Goal: Task Accomplishment & Management: Complete application form

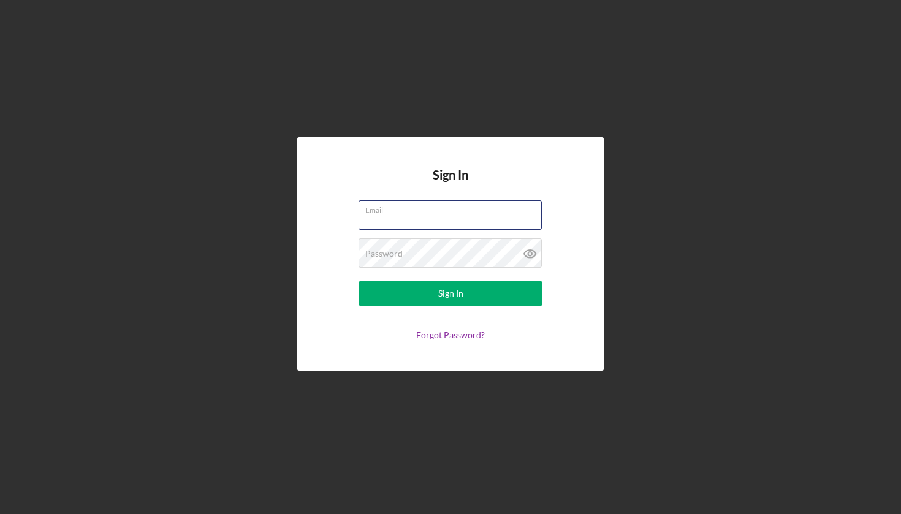
type input "[EMAIL_ADDRESS][DOMAIN_NAME]"
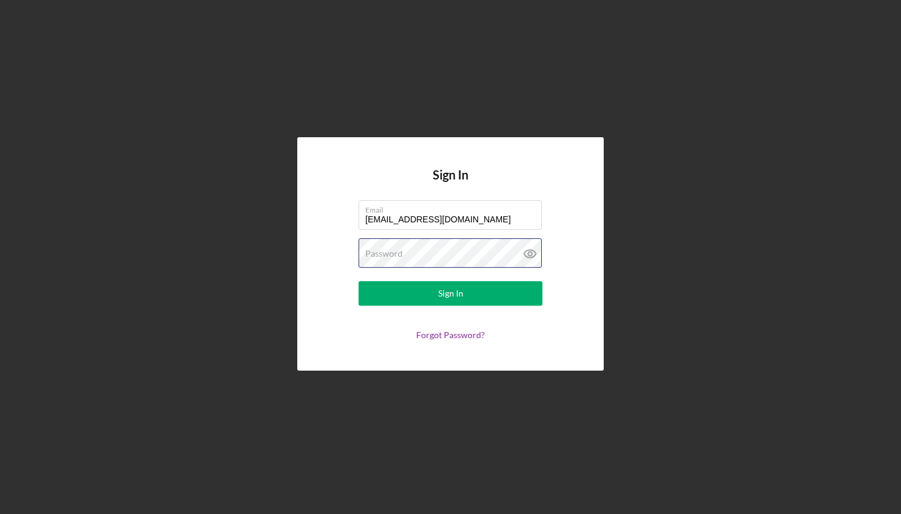
click at [451, 294] on button "Sign In" at bounding box center [451, 293] width 184 height 25
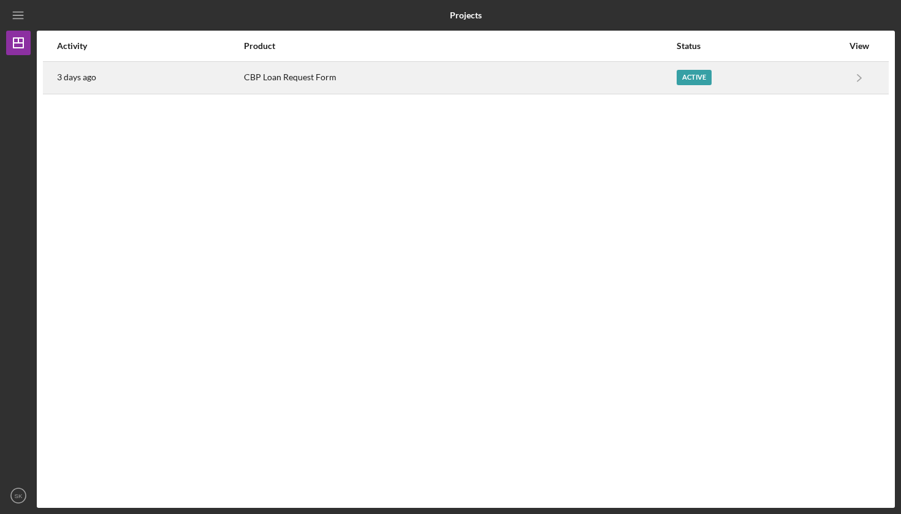
click at [801, 67] on div "Active" at bounding box center [760, 78] width 166 height 31
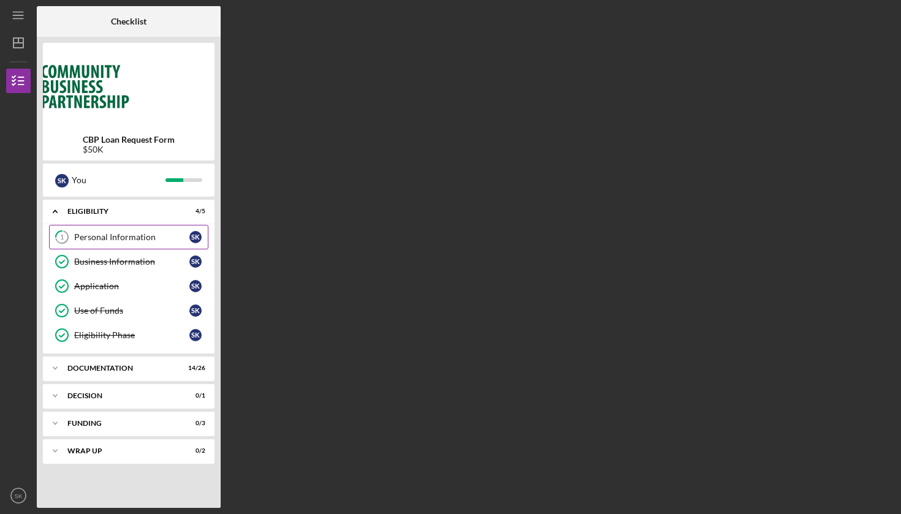
click at [118, 238] on div "Personal Information" at bounding box center [131, 237] width 115 height 10
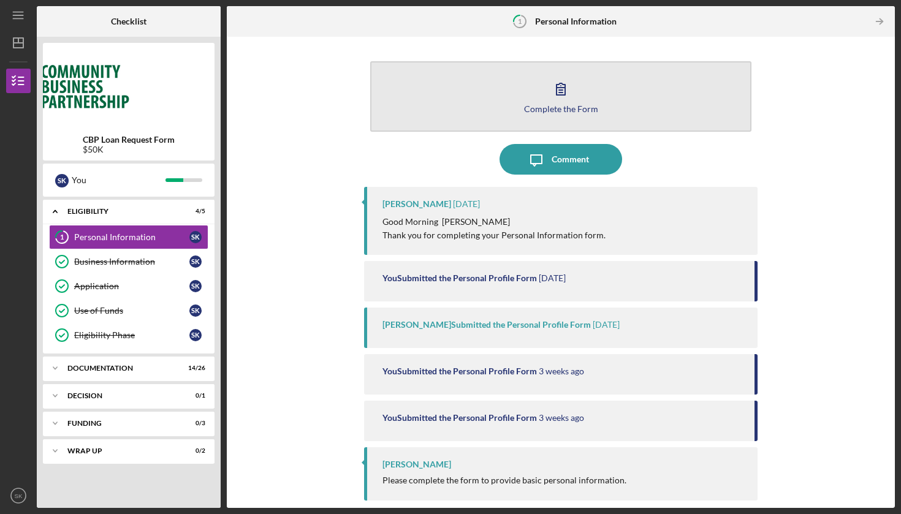
click at [572, 105] on div "Complete the Form" at bounding box center [561, 108] width 74 height 9
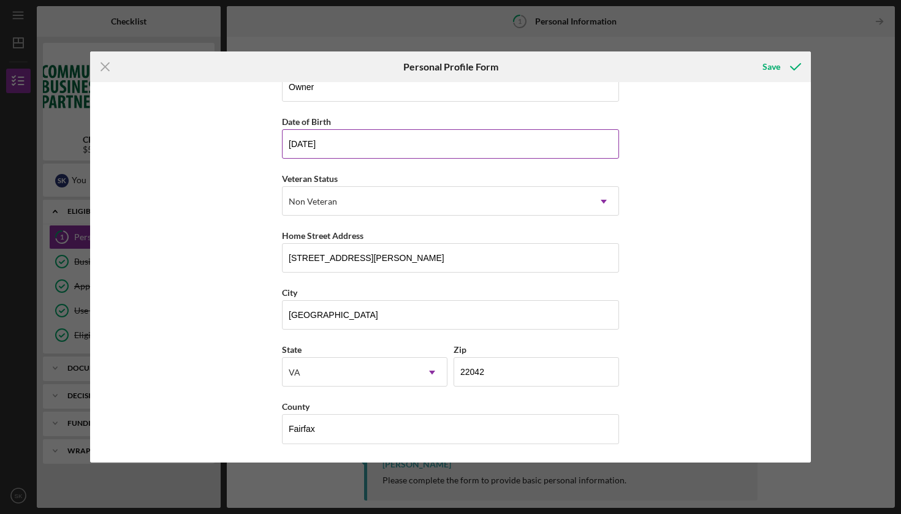
scroll to position [88, 0]
click at [771, 63] on div "Save" at bounding box center [772, 67] width 18 height 25
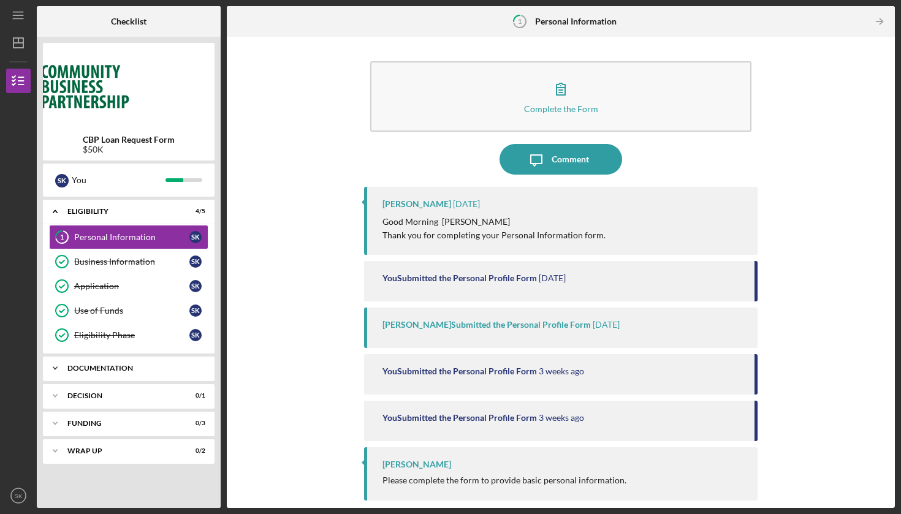
click at [129, 370] on div "Documentation" at bounding box center [133, 368] width 132 height 7
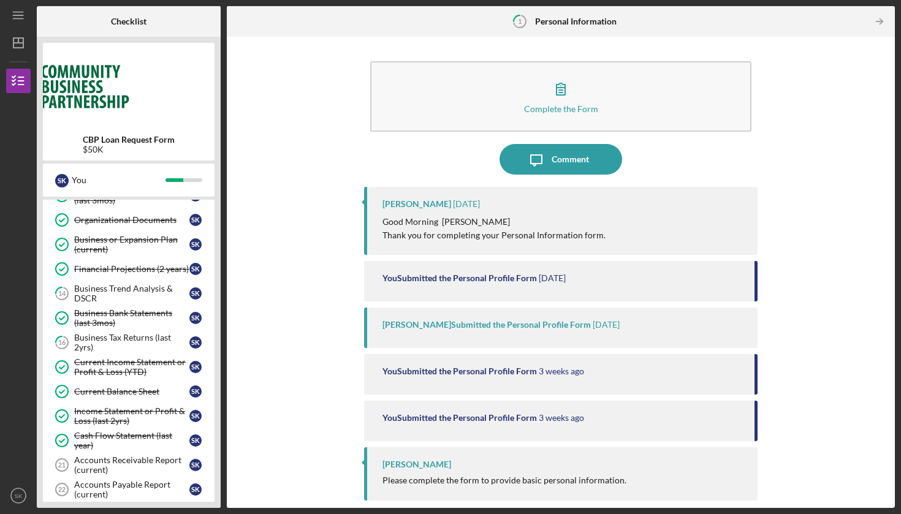
scroll to position [322, 0]
click at [131, 291] on div "Business Trend Analysis & DSCR" at bounding box center [131, 293] width 115 height 20
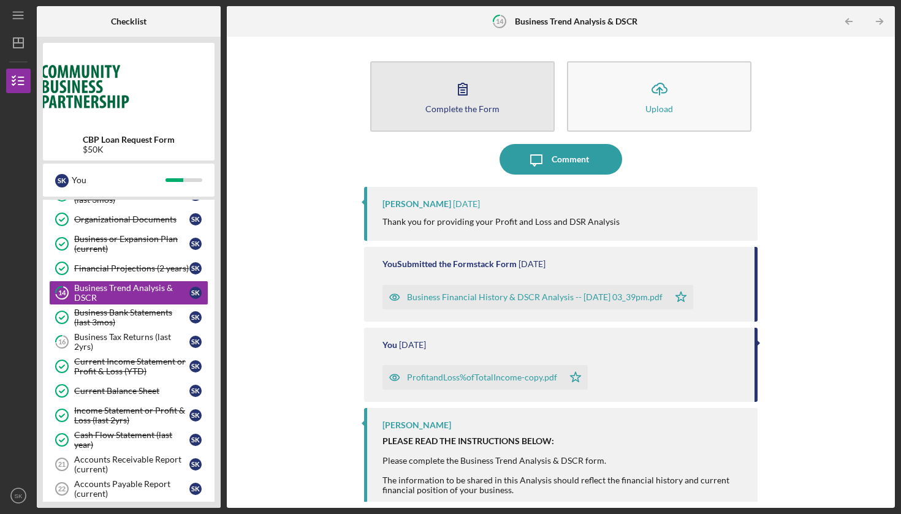
click at [460, 104] on div "Complete the Form" at bounding box center [462, 108] width 74 height 9
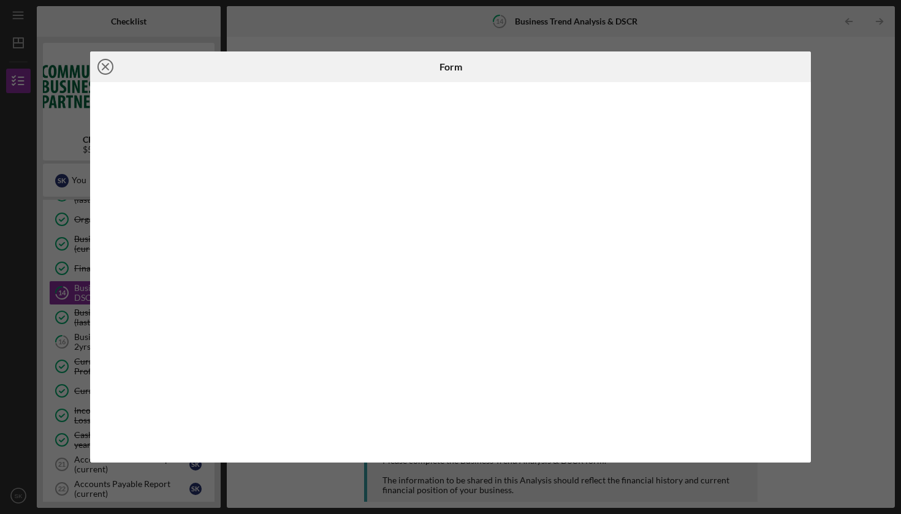
click at [107, 66] on icon "Icon/Close" at bounding box center [105, 66] width 31 height 31
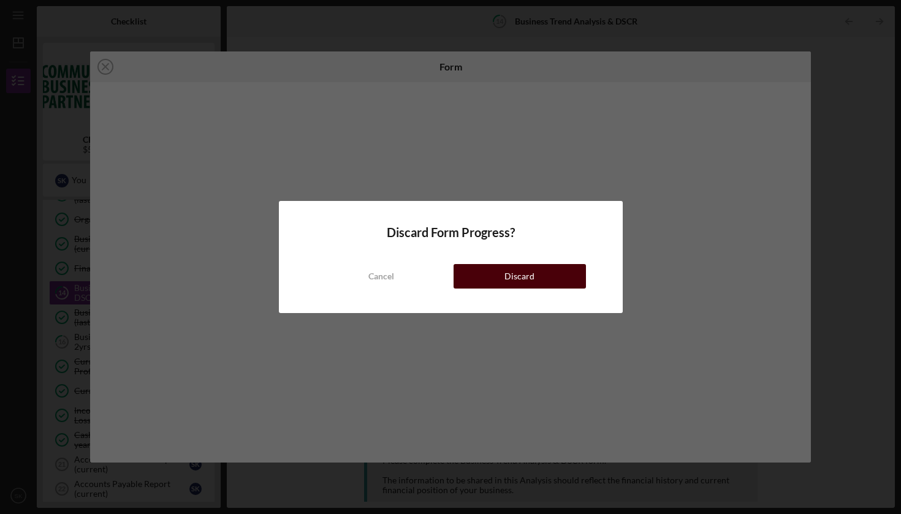
click at [534, 275] on button "Discard" at bounding box center [520, 276] width 132 height 25
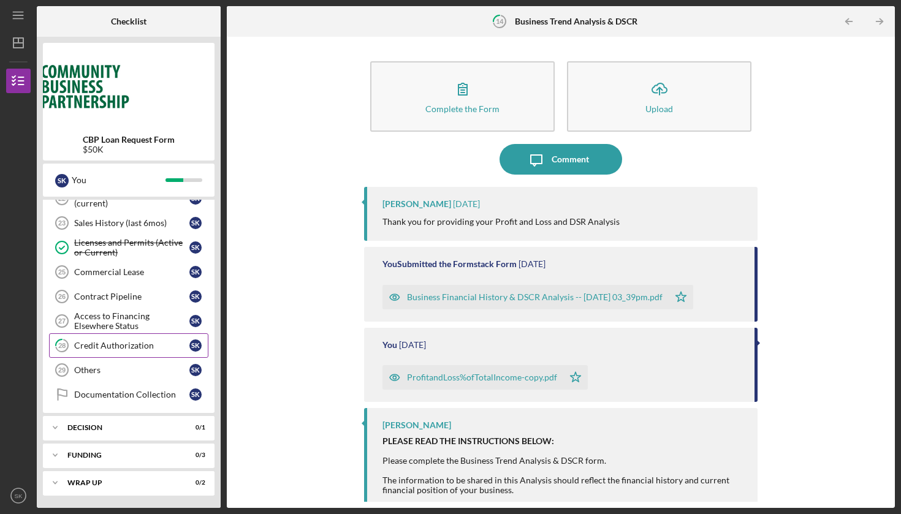
scroll to position [612, 0]
click at [128, 371] on div "Others" at bounding box center [131, 370] width 115 height 10
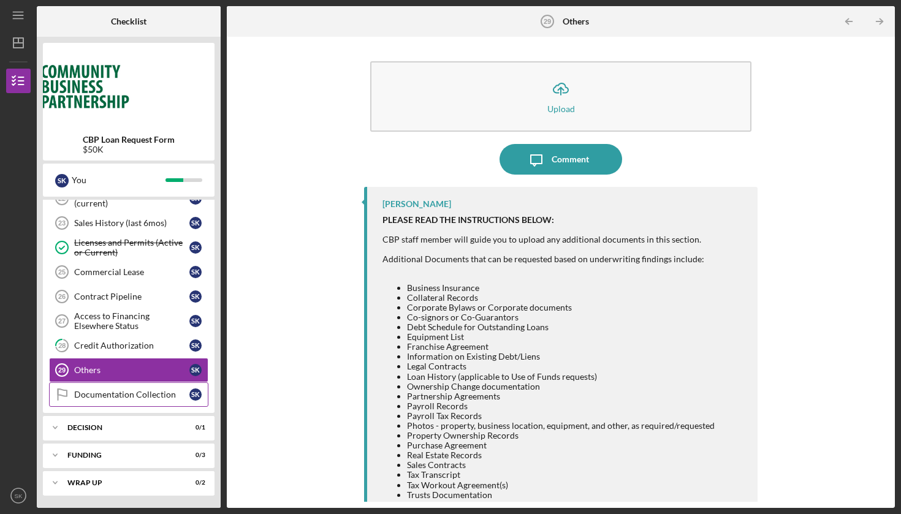
click at [113, 394] on div "Documentation Collection" at bounding box center [131, 395] width 115 height 10
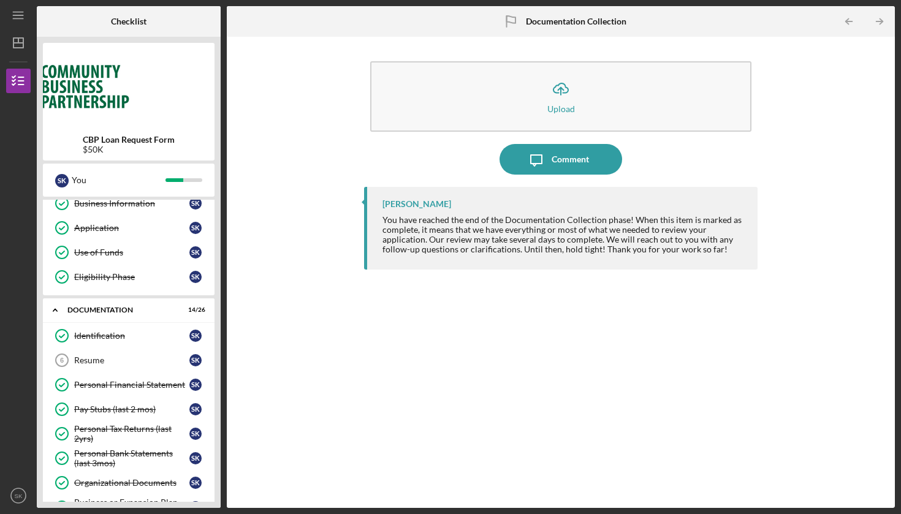
scroll to position [56, 0]
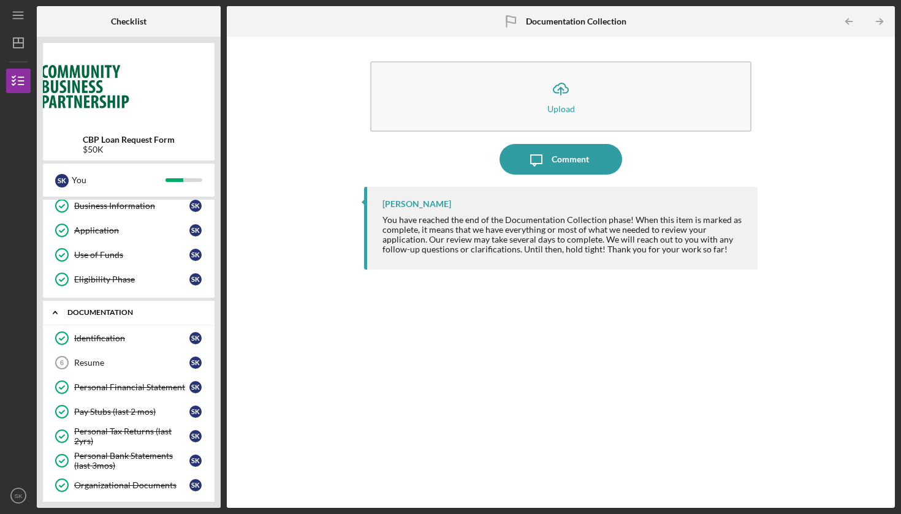
click at [57, 158] on polyline at bounding box center [55, 156] width 4 height 2
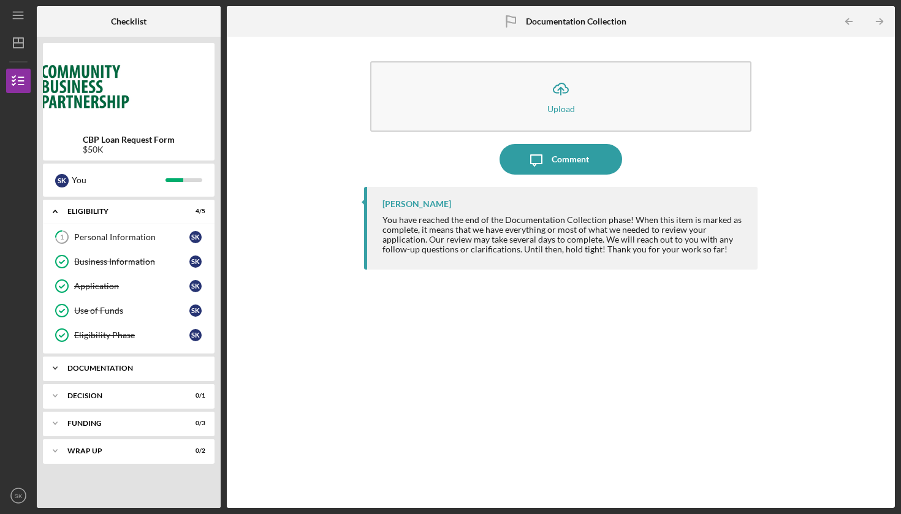
click at [118, 369] on div "Documentation" at bounding box center [133, 368] width 132 height 7
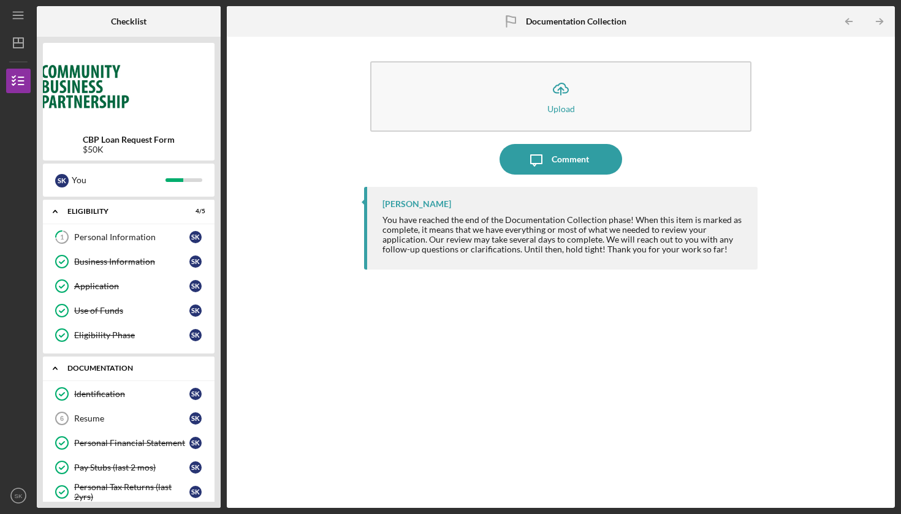
click at [88, 371] on div "Documentation" at bounding box center [133, 368] width 132 height 7
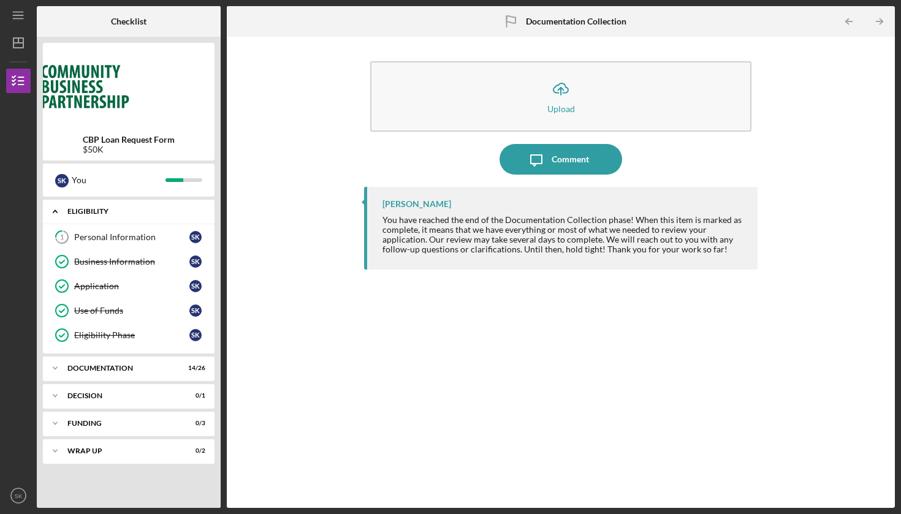
click at [113, 209] on div "Eligibility" at bounding box center [133, 211] width 132 height 7
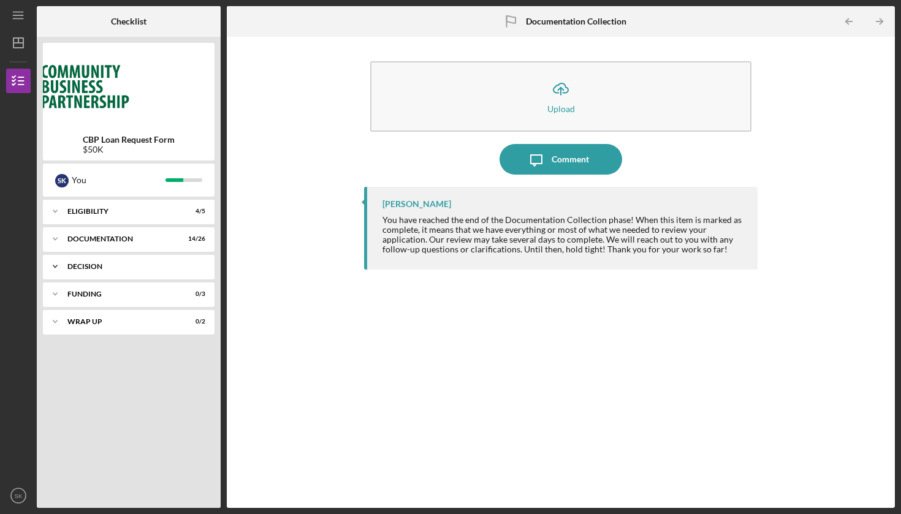
click at [114, 265] on div "Decision" at bounding box center [133, 266] width 132 height 7
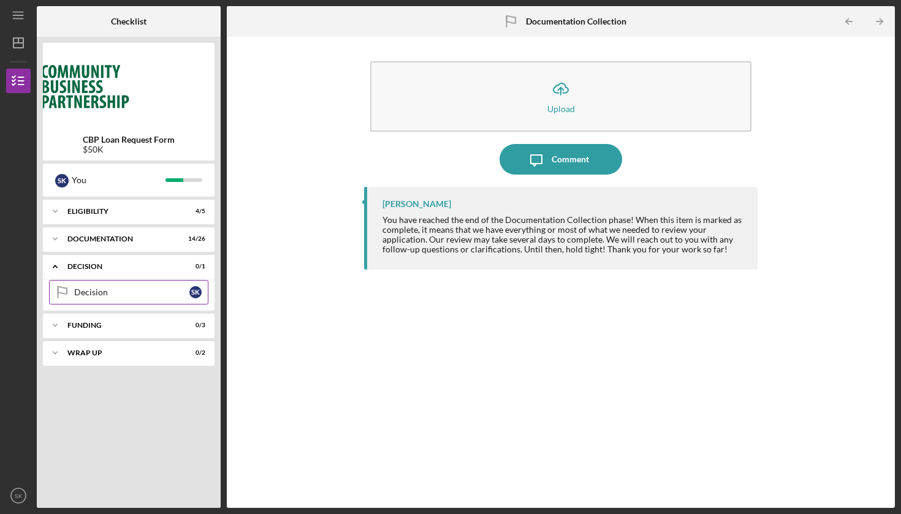
click at [132, 291] on div "Decision" at bounding box center [131, 292] width 115 height 10
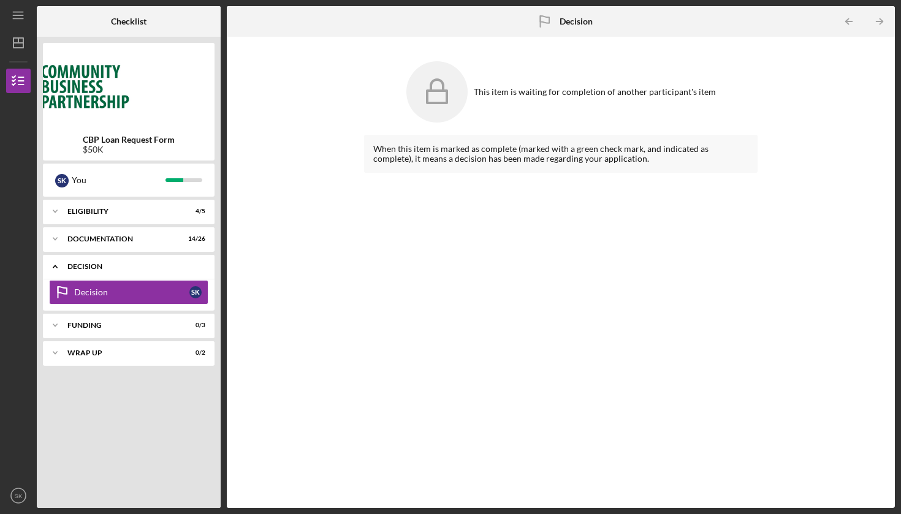
click at [116, 267] on div "Decision" at bounding box center [133, 266] width 132 height 7
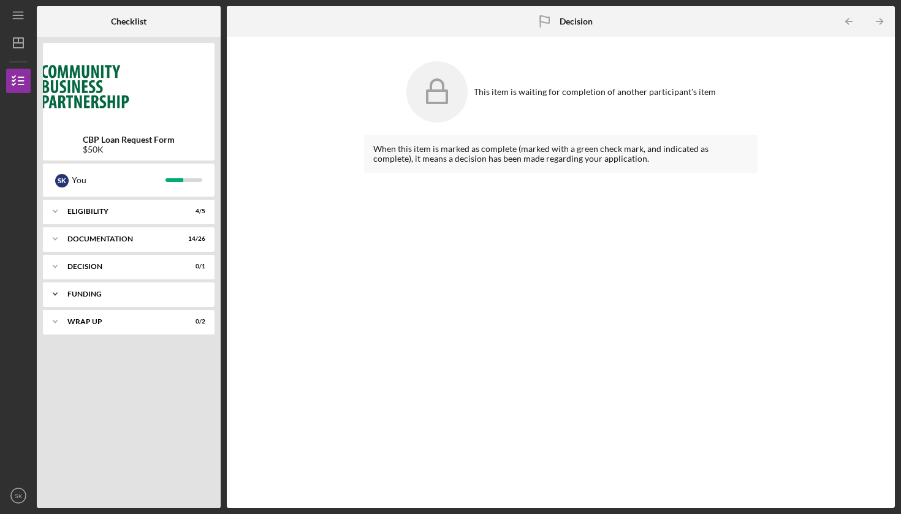
click at [124, 293] on div "Funding" at bounding box center [133, 294] width 132 height 7
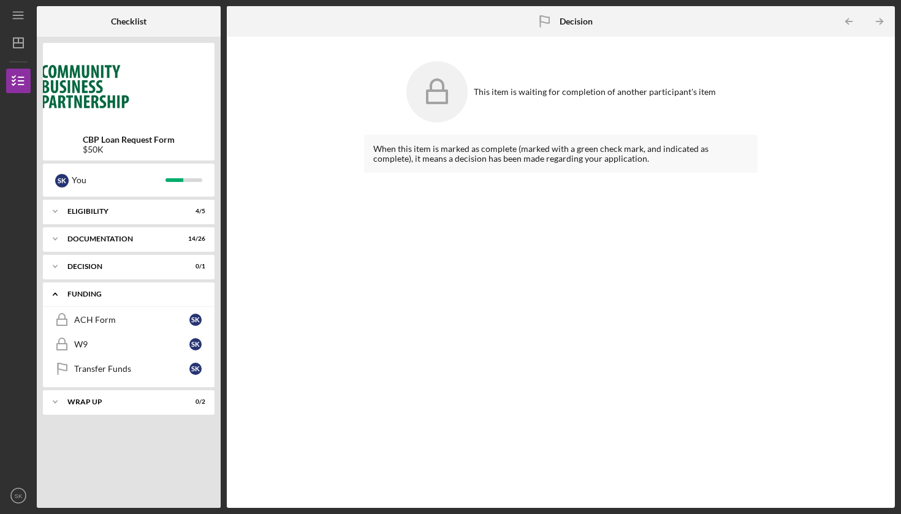
click at [99, 291] on div "Funding" at bounding box center [133, 294] width 132 height 7
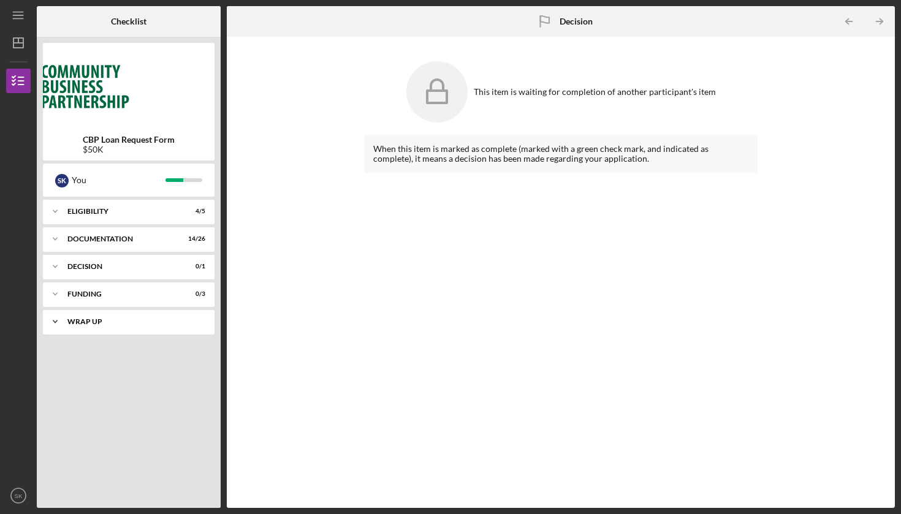
click at [98, 326] on div "Icon/Expander Wrap up 0 / 2" at bounding box center [129, 322] width 172 height 25
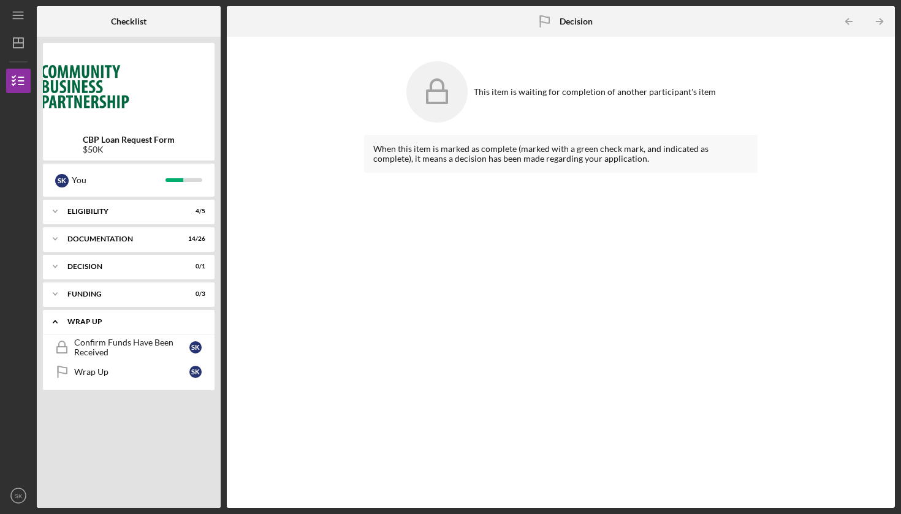
click at [98, 326] on div "Icon/Expander Wrap up 0 / 2" at bounding box center [129, 322] width 172 height 25
